Goal: Transaction & Acquisition: Purchase product/service

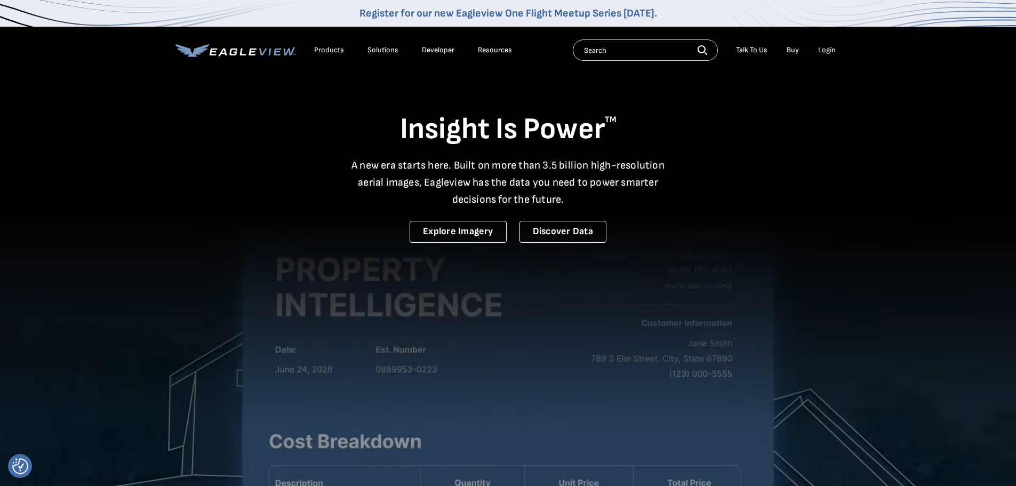
click at [817, 46] on li "Login" at bounding box center [827, 50] width 28 height 16
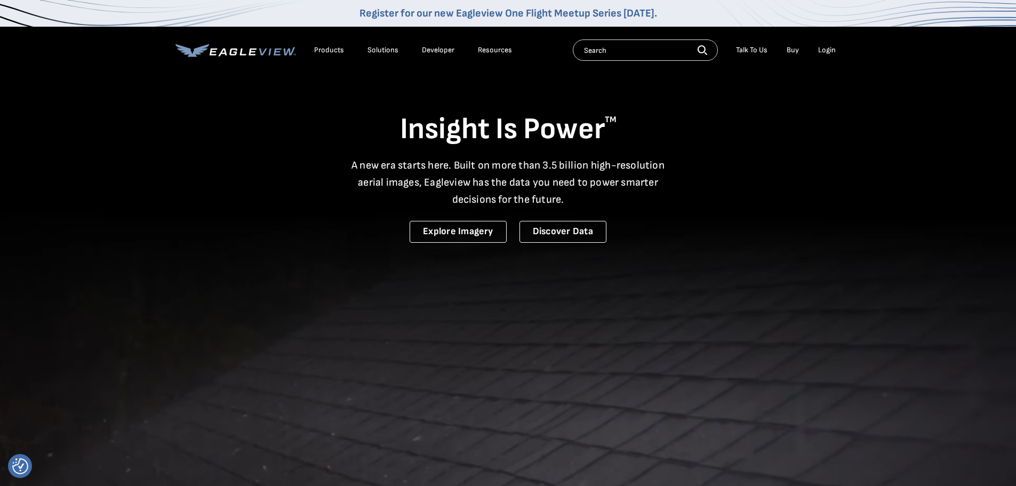
click at [823, 49] on div "Login" at bounding box center [827, 50] width 18 height 10
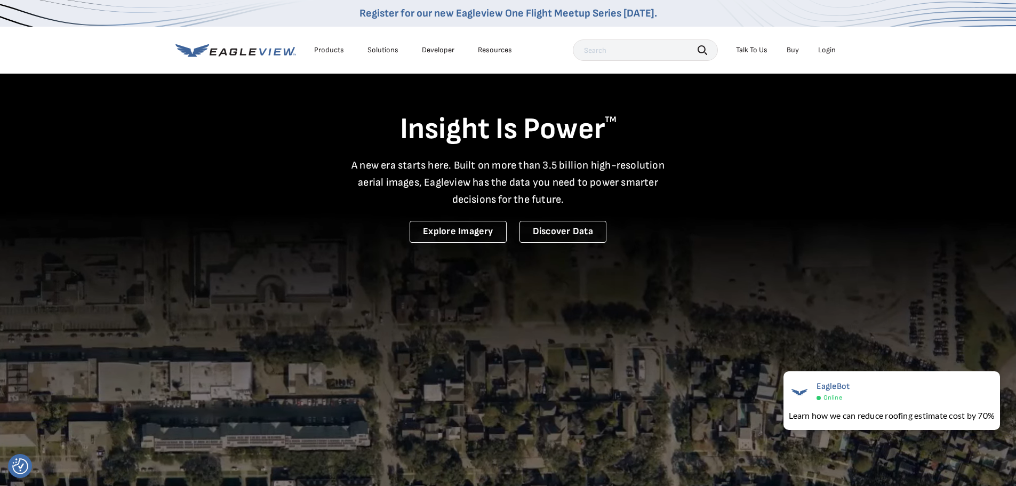
click at [825, 49] on div "Login" at bounding box center [827, 50] width 18 height 10
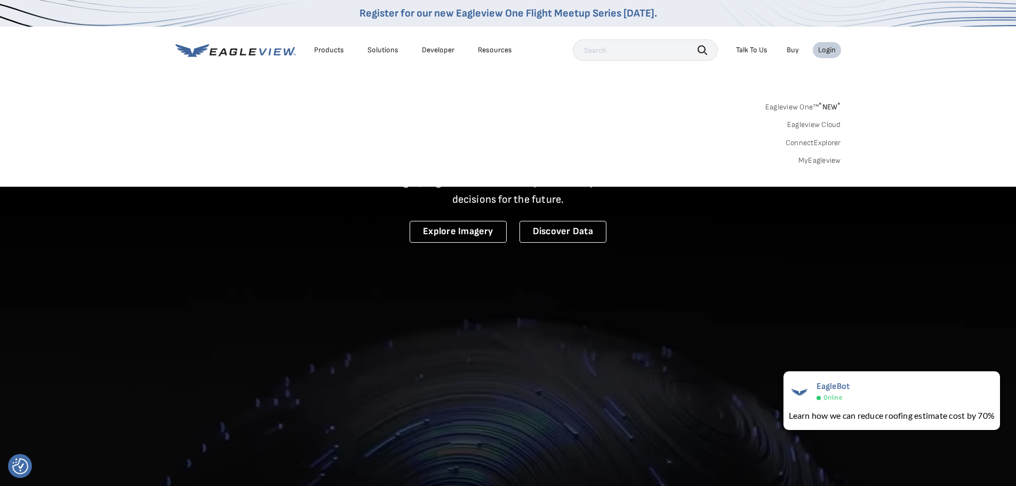
click at [827, 158] on link "MyEagleview" at bounding box center [819, 161] width 43 height 10
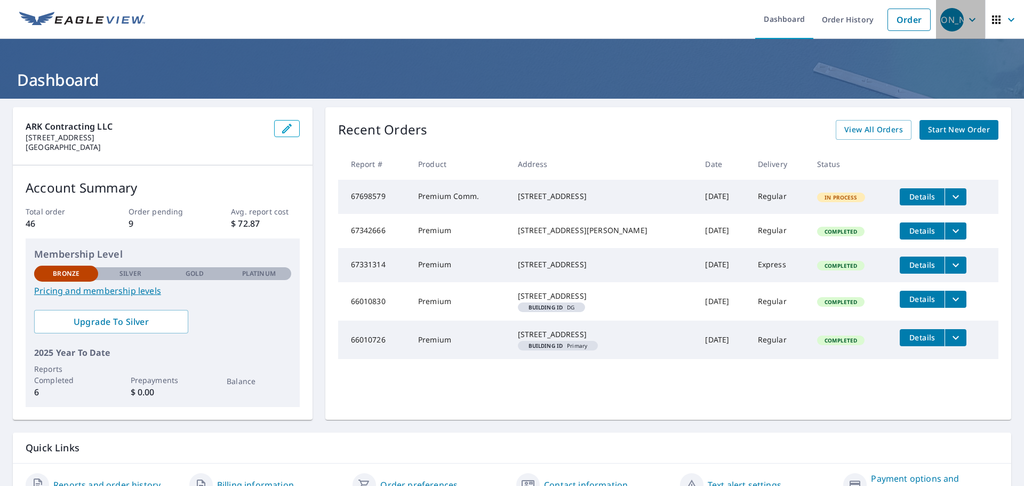
click at [967, 24] on icon "button" at bounding box center [972, 19] width 13 height 13
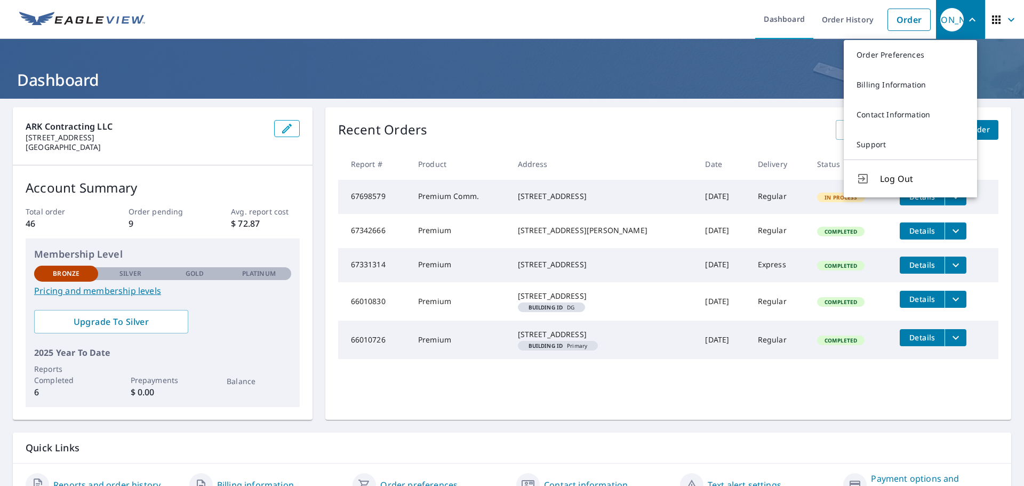
click at [557, 87] on h1 "Dashboard" at bounding box center [512, 80] width 998 height 22
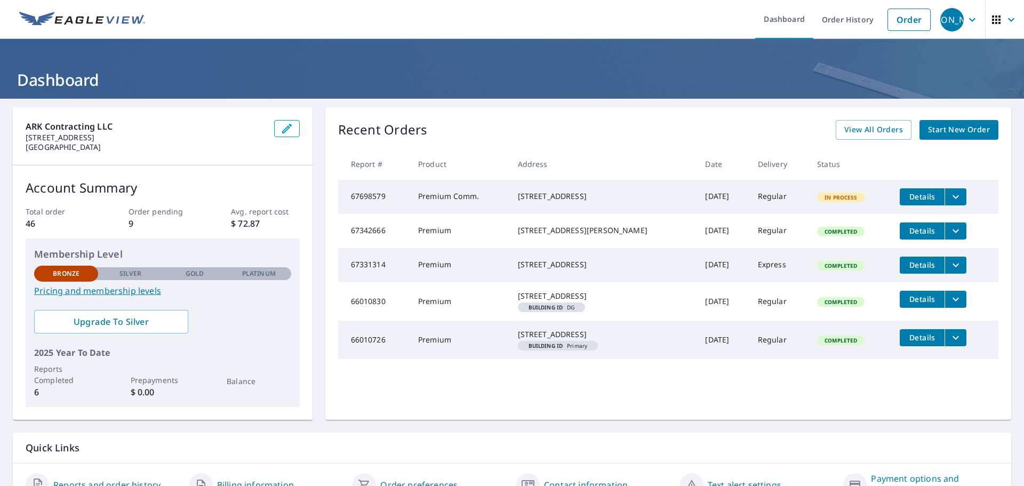
click at [944, 133] on span "Start New Order" at bounding box center [959, 129] width 62 height 13
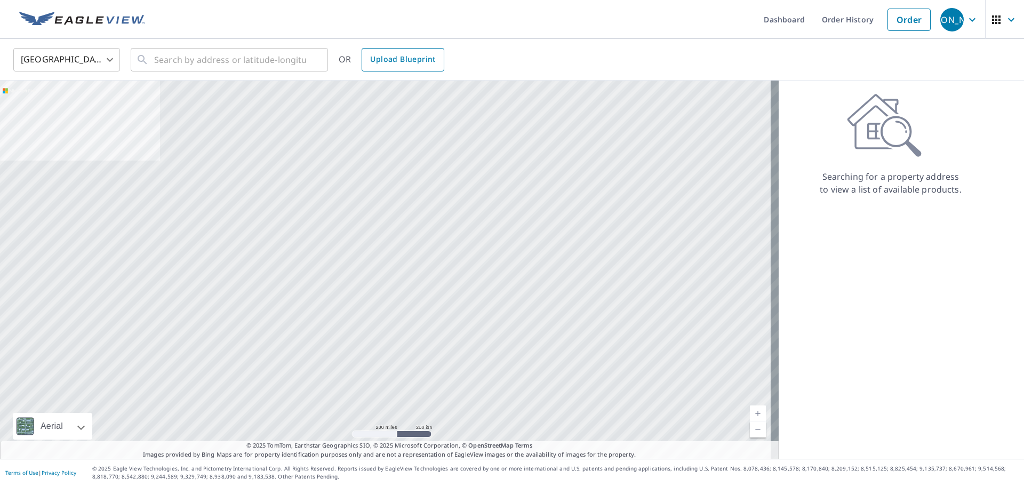
click at [398, 63] on span "Upload Blueprint" at bounding box center [402, 59] width 65 height 13
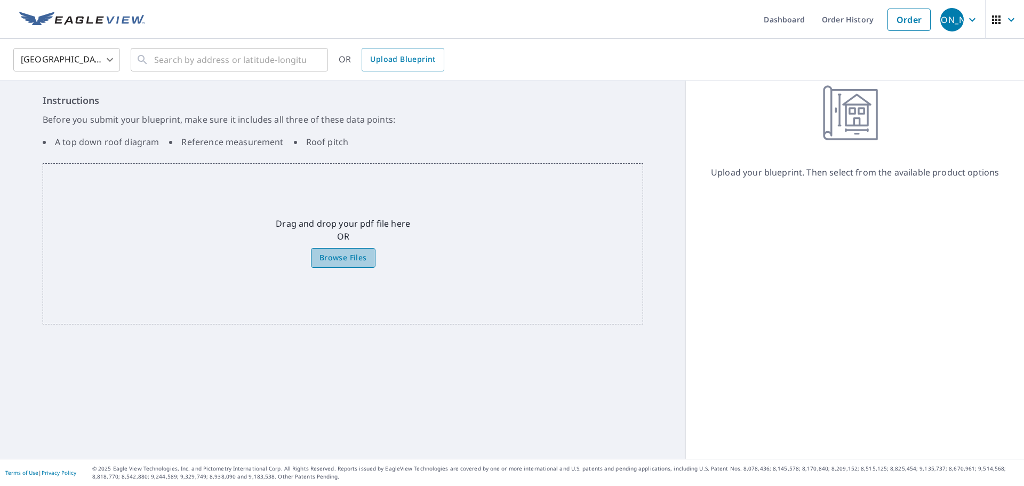
click at [341, 258] on span "Browse Files" at bounding box center [342, 257] width 47 height 13
click at [0, 0] on input "Browse Files" at bounding box center [0, 0] width 0 height 0
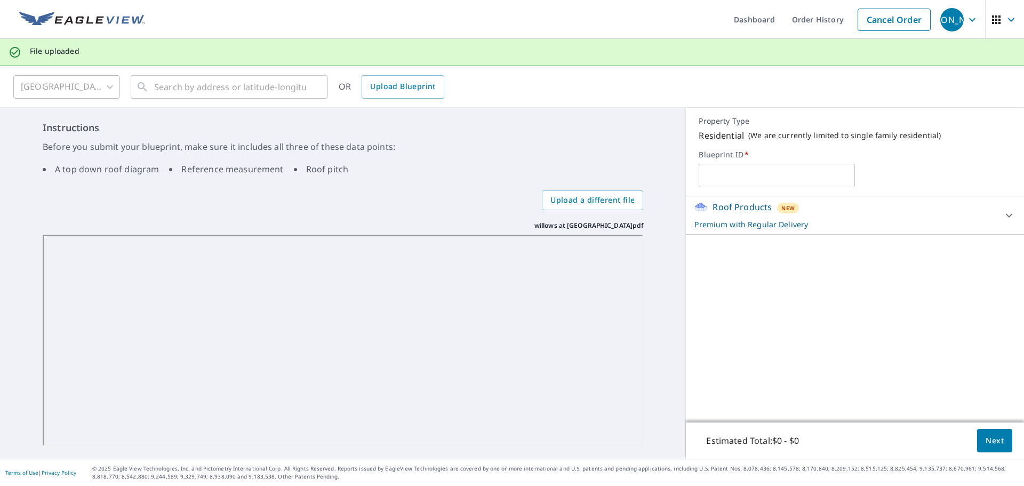
click at [759, 175] on input "text" at bounding box center [776, 175] width 156 height 30
type input "Willows Mansion"
click at [861, 215] on div "Roof Products New Premium with Regular Delivery" at bounding box center [845, 214] width 302 height 29
click at [987, 436] on span "Next" at bounding box center [994, 440] width 18 height 13
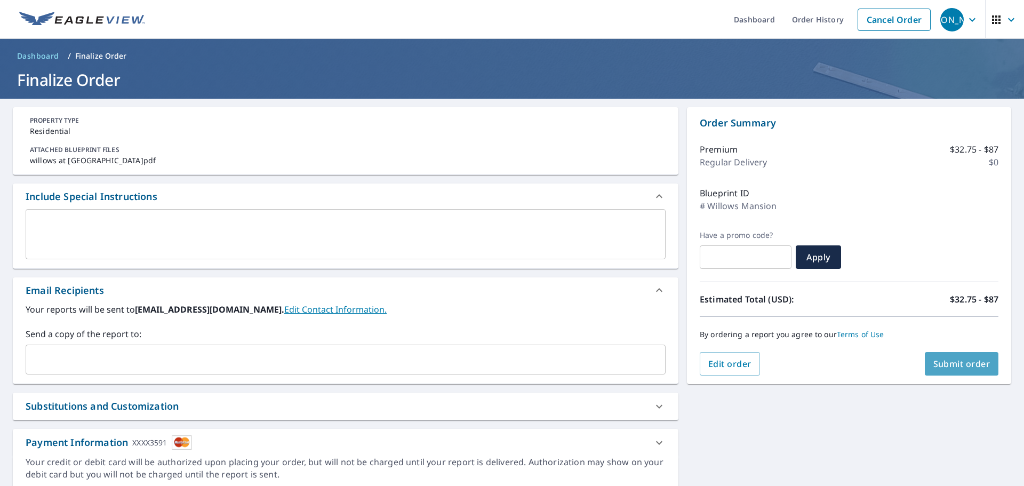
click at [941, 363] on span "Submit order" at bounding box center [961, 364] width 57 height 12
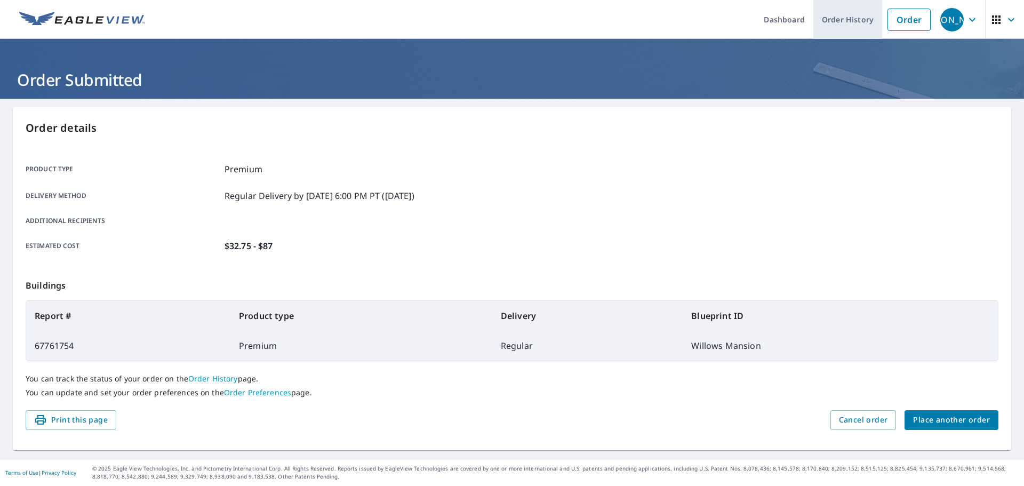
click at [837, 18] on link "Order History" at bounding box center [847, 19] width 69 height 39
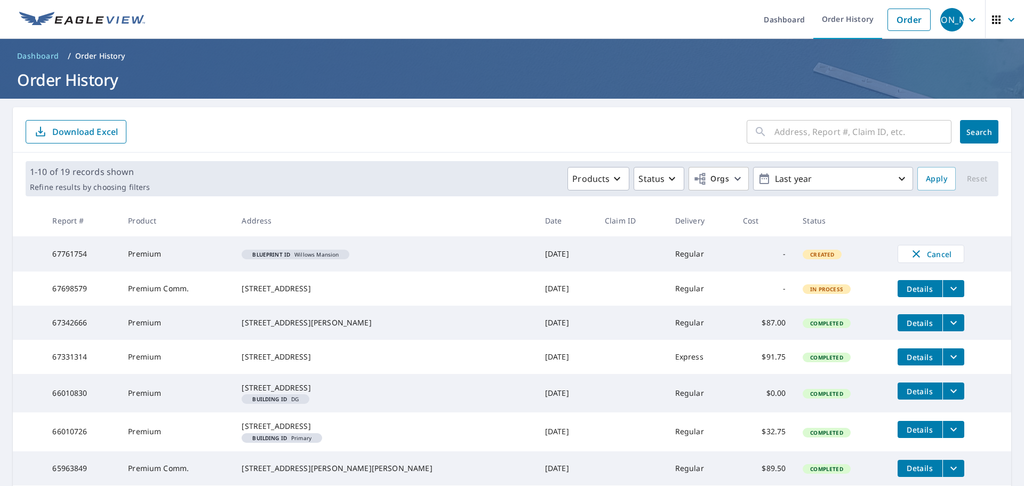
click at [290, 254] on em "Blueprint ID" at bounding box center [271, 254] width 38 height 5
click at [290, 253] on em "Blueprint ID" at bounding box center [271, 254] width 38 height 5
click at [372, 255] on td "Blueprint ID Willows Mansion" at bounding box center [384, 253] width 303 height 35
click at [764, 254] on td "-" at bounding box center [764, 253] width 60 height 35
click at [802, 250] on div "Created" at bounding box center [821, 255] width 39 height 10
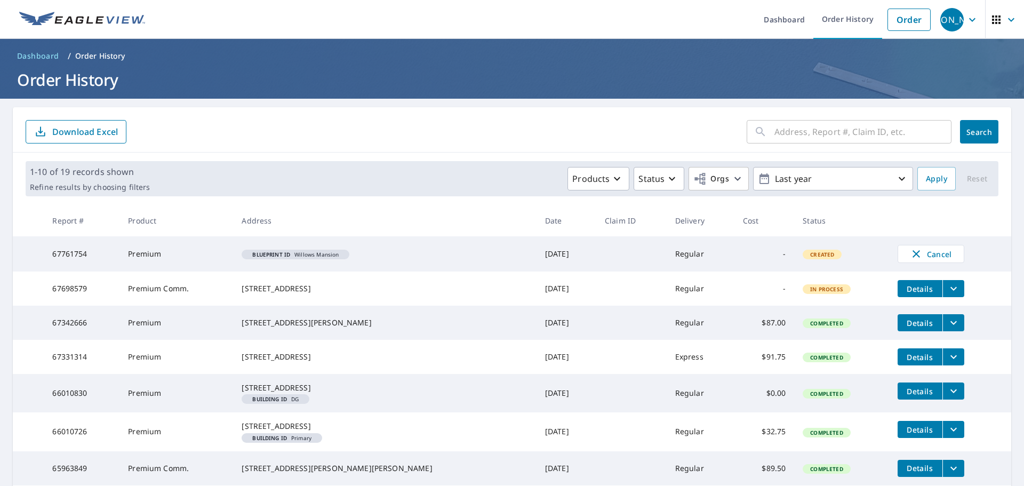
click at [78, 255] on td "67761754" at bounding box center [82, 253] width 76 height 35
